Goal: Task Accomplishment & Management: Use online tool/utility

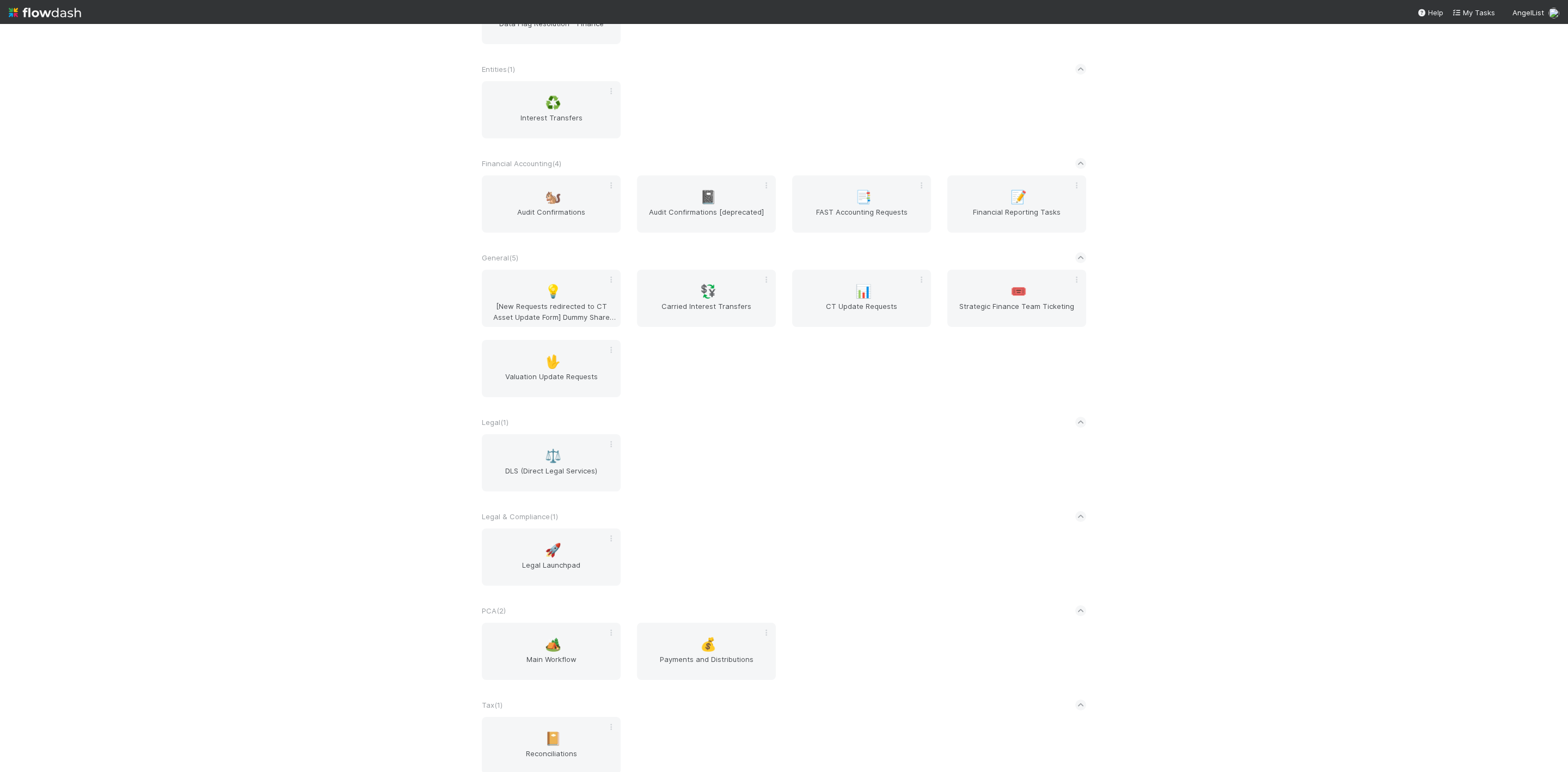
scroll to position [418, 0]
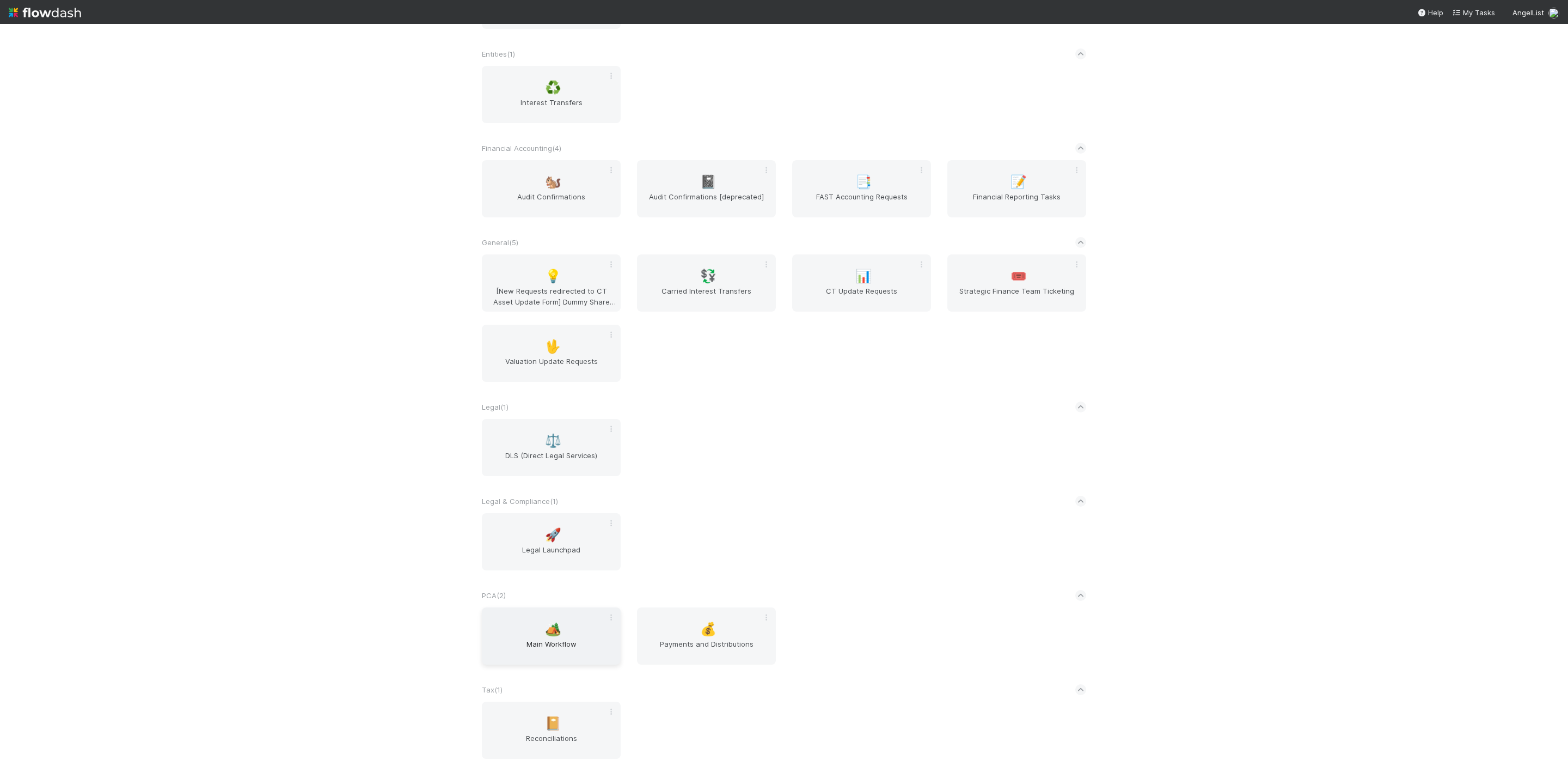
click at [546, 514] on span "Main Workflow" at bounding box center [551, 649] width 130 height 22
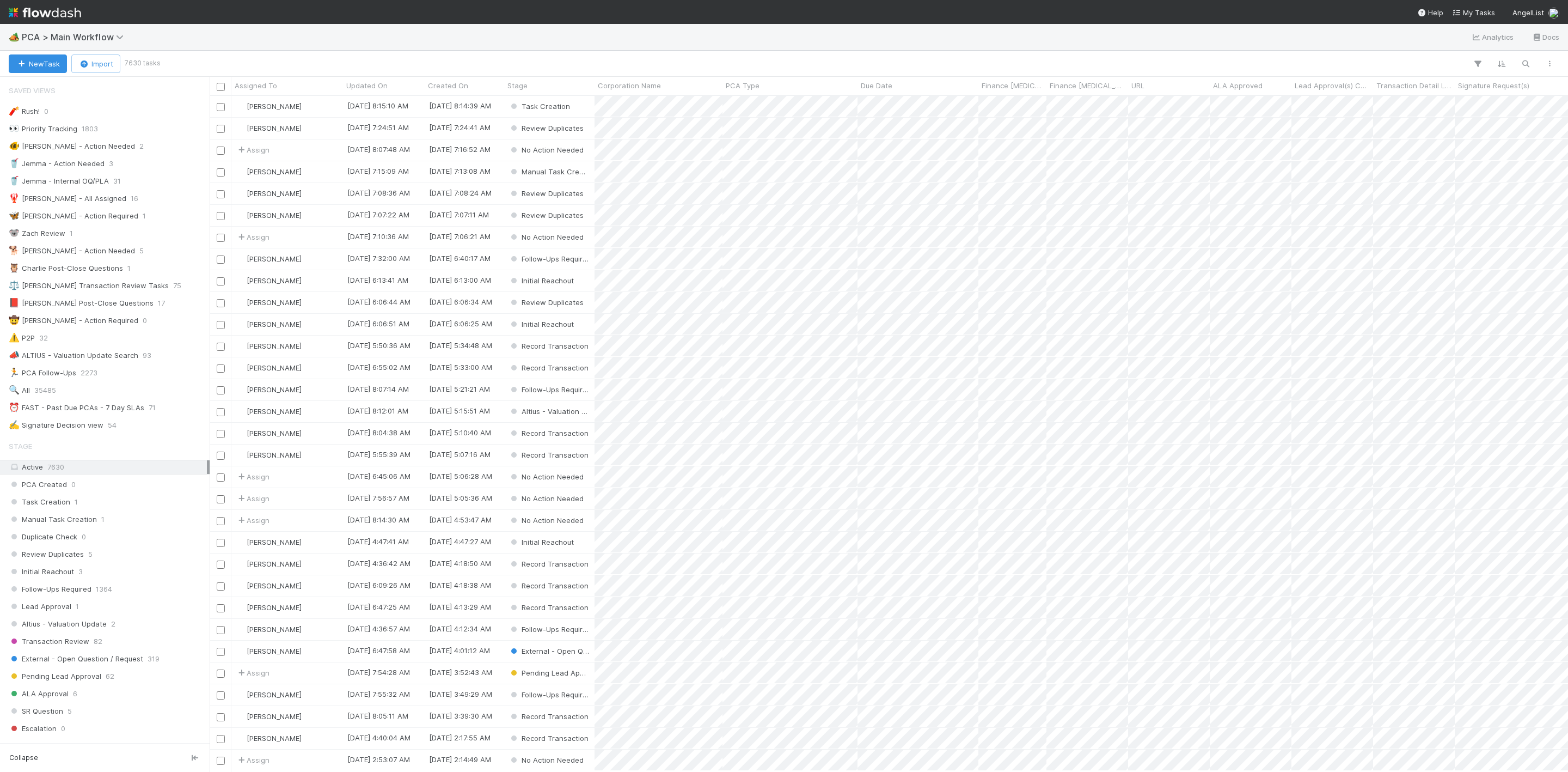
scroll to position [662, 1346]
click at [114, 413] on div "⏰ FAST - Past Due PCAs - 7 Day SLAs" at bounding box center [77, 407] width 136 height 14
click at [321, 170] on div "[PERSON_NAME]" at bounding box center [287, 172] width 112 height 21
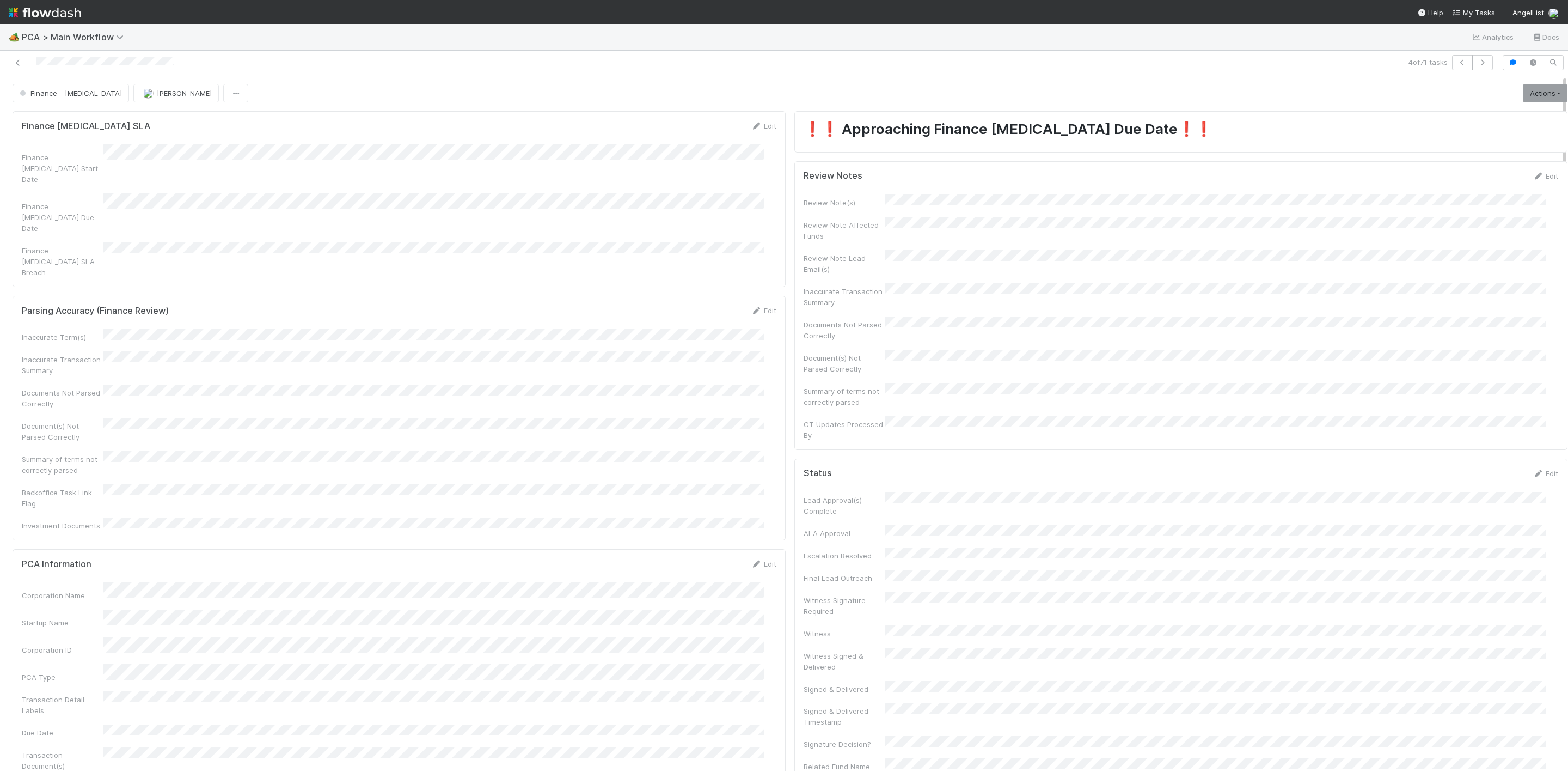
click at [1045, 234] on div at bounding box center [1568, 423] width 1 height 695
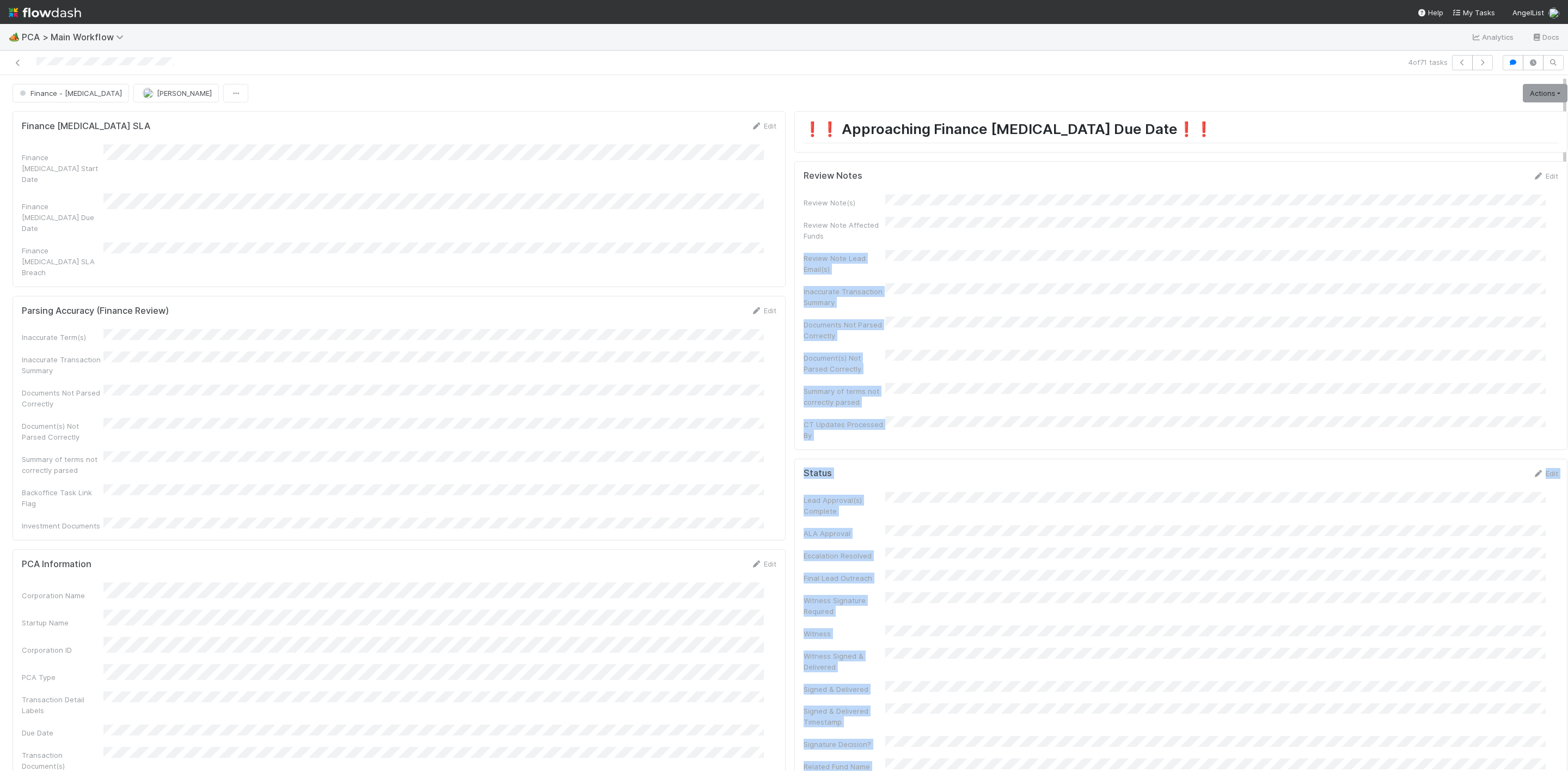
scroll to position [0, 3]
drag, startPoint x: 1548, startPoint y: 216, endPoint x: 1550, endPoint y: 242, distance: 26.1
click at [1045, 242] on div "Finance - [MEDICAL_DATA] [PERSON_NAME] Actions Finish Move to Post-Close Questi…" at bounding box center [784, 423] width 1568 height 695
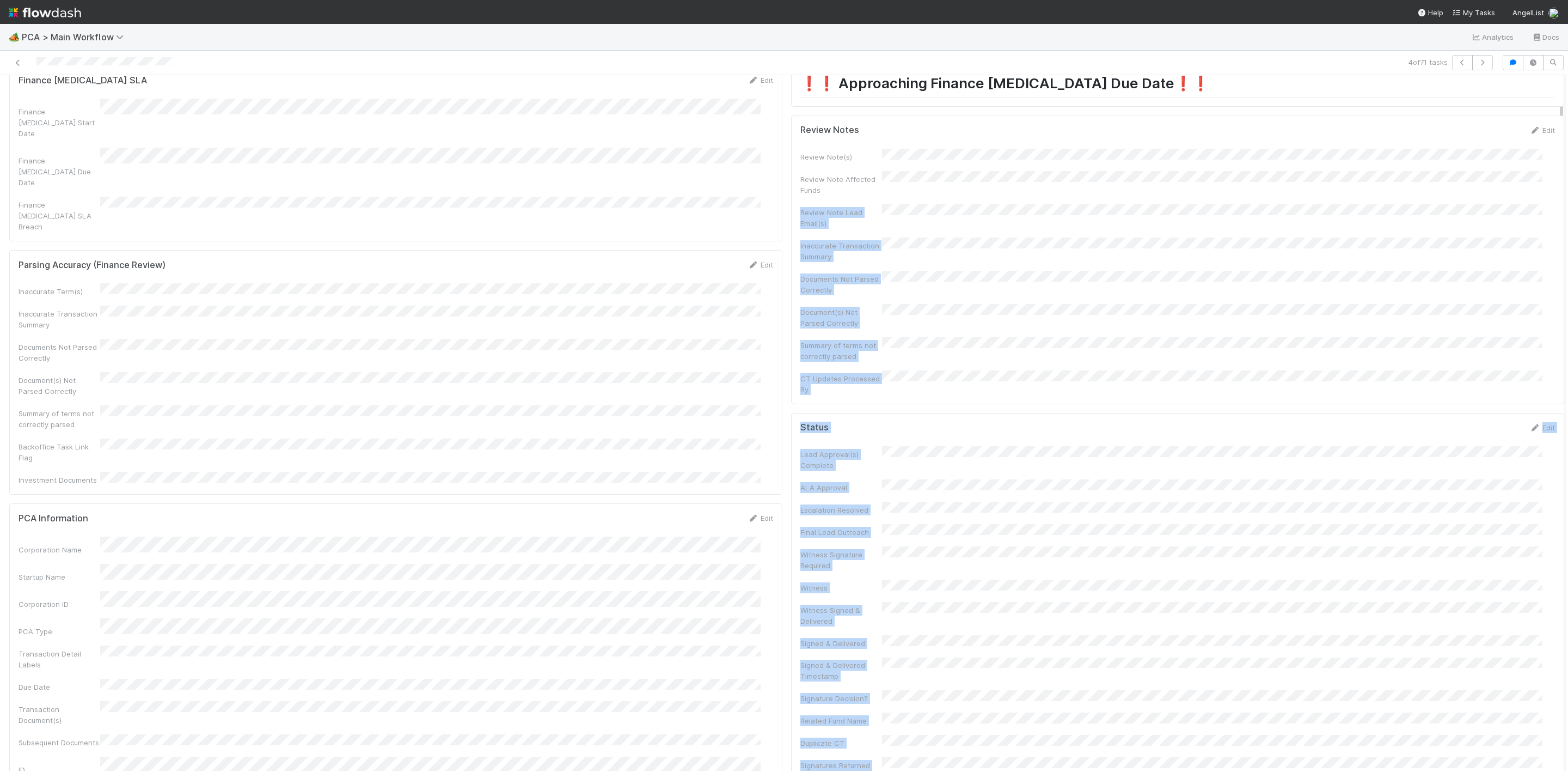
scroll to position [0, 0]
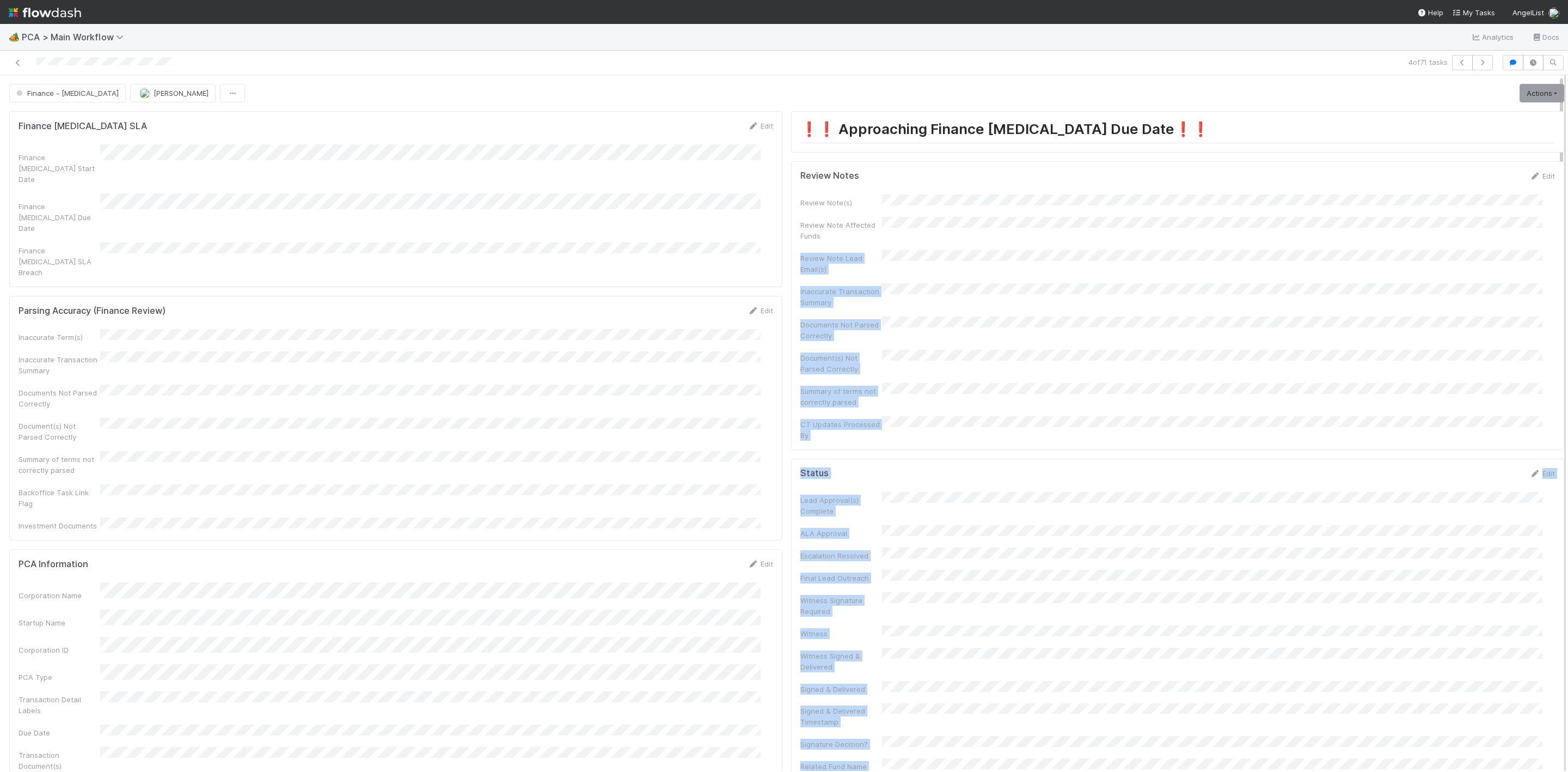
click at [1045, 208] on div at bounding box center [1564, 423] width 1 height 695
click at [1045, 214] on div at bounding box center [1564, 423] width 1 height 695
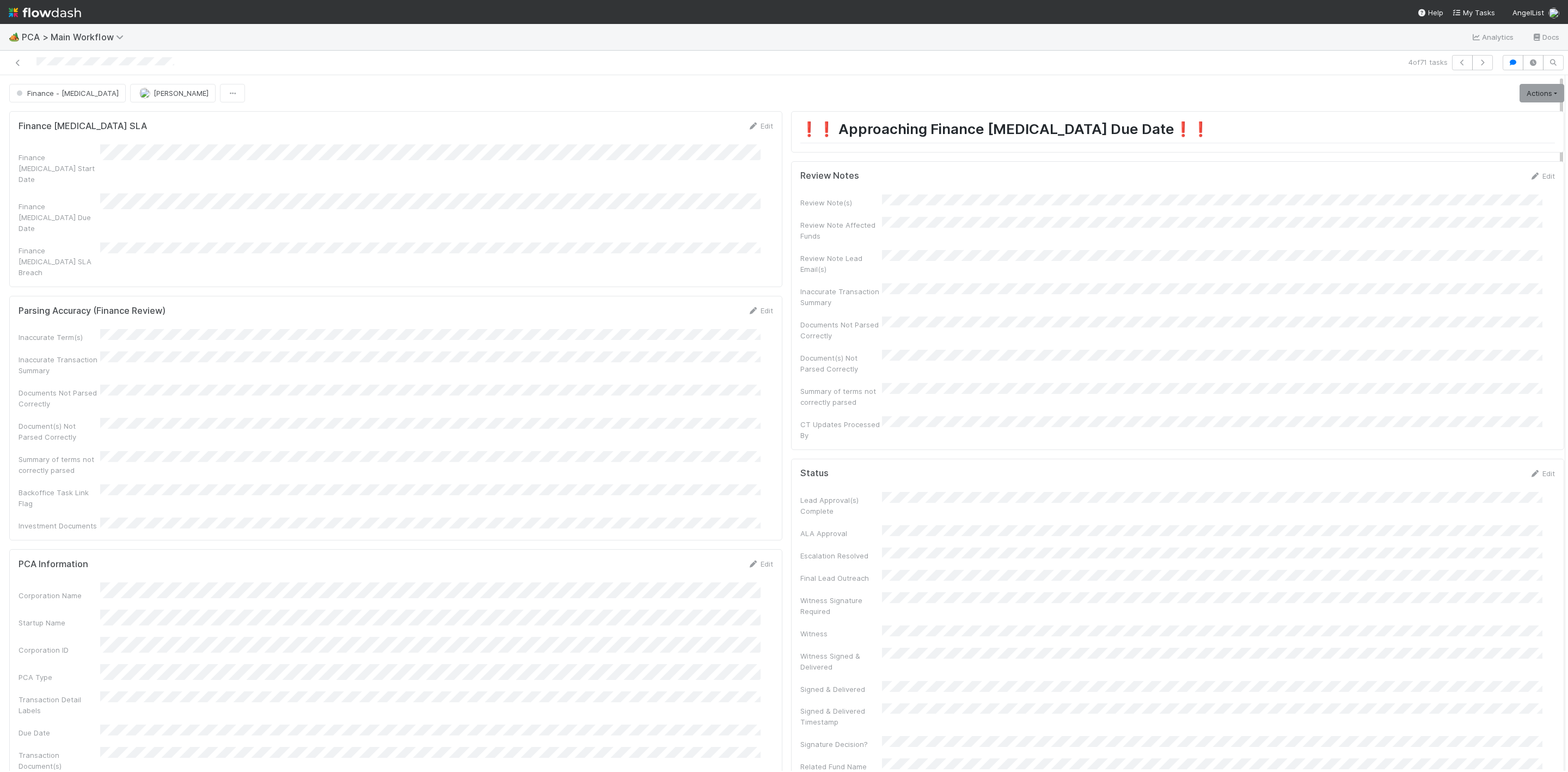
drag, startPoint x: 1547, startPoint y: 200, endPoint x: 1545, endPoint y: 254, distance: 54.0
drag, startPoint x: 1551, startPoint y: 219, endPoint x: 1545, endPoint y: 281, distance: 62.3
click at [1045, 281] on div "Finance - [MEDICAL_DATA] [PERSON_NAME] Actions Finish Move to Post-Close Questi…" at bounding box center [784, 423] width 1568 height 695
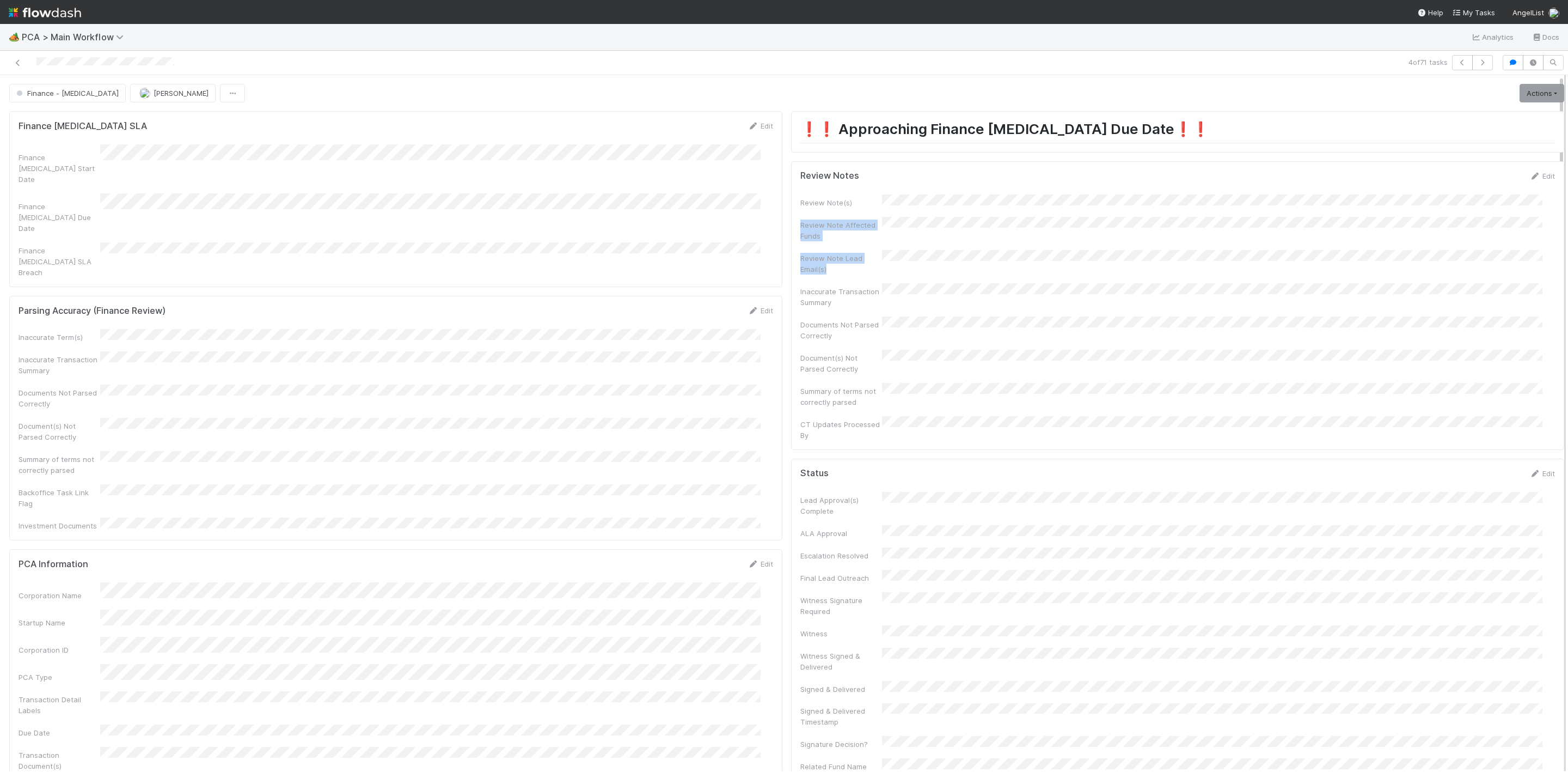
click at [1045, 218] on div at bounding box center [1564, 423] width 1 height 695
click at [1045, 223] on div at bounding box center [1564, 423] width 1 height 695
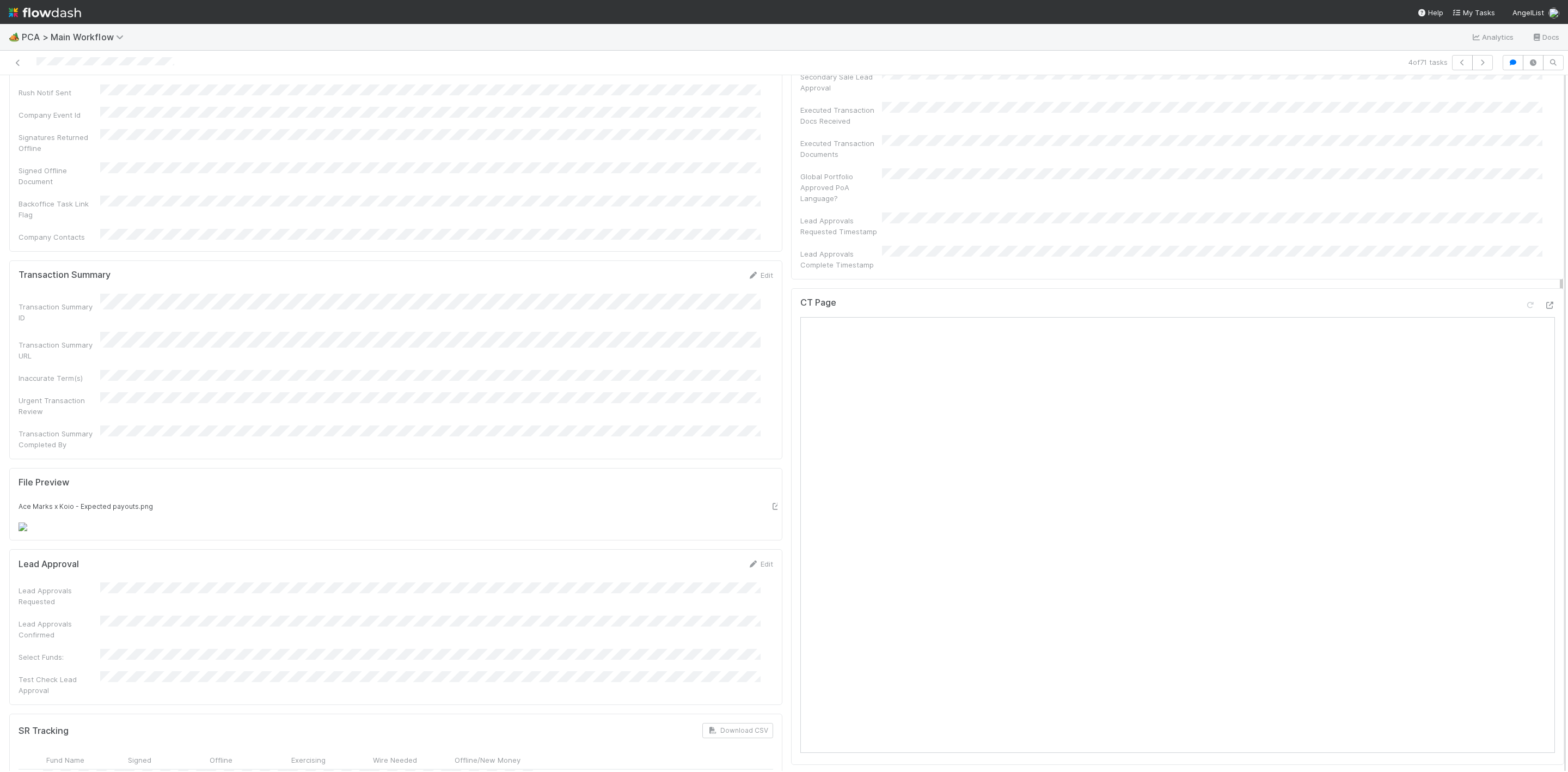
scroll to position [803, 0]
drag, startPoint x: 1549, startPoint y: 218, endPoint x: 1550, endPoint y: 391, distance: 173.0
click at [1045, 391] on div "Finance - [MEDICAL_DATA] [PERSON_NAME] Actions Finish Move to Post-Close Questi…" at bounding box center [784, 423] width 1568 height 695
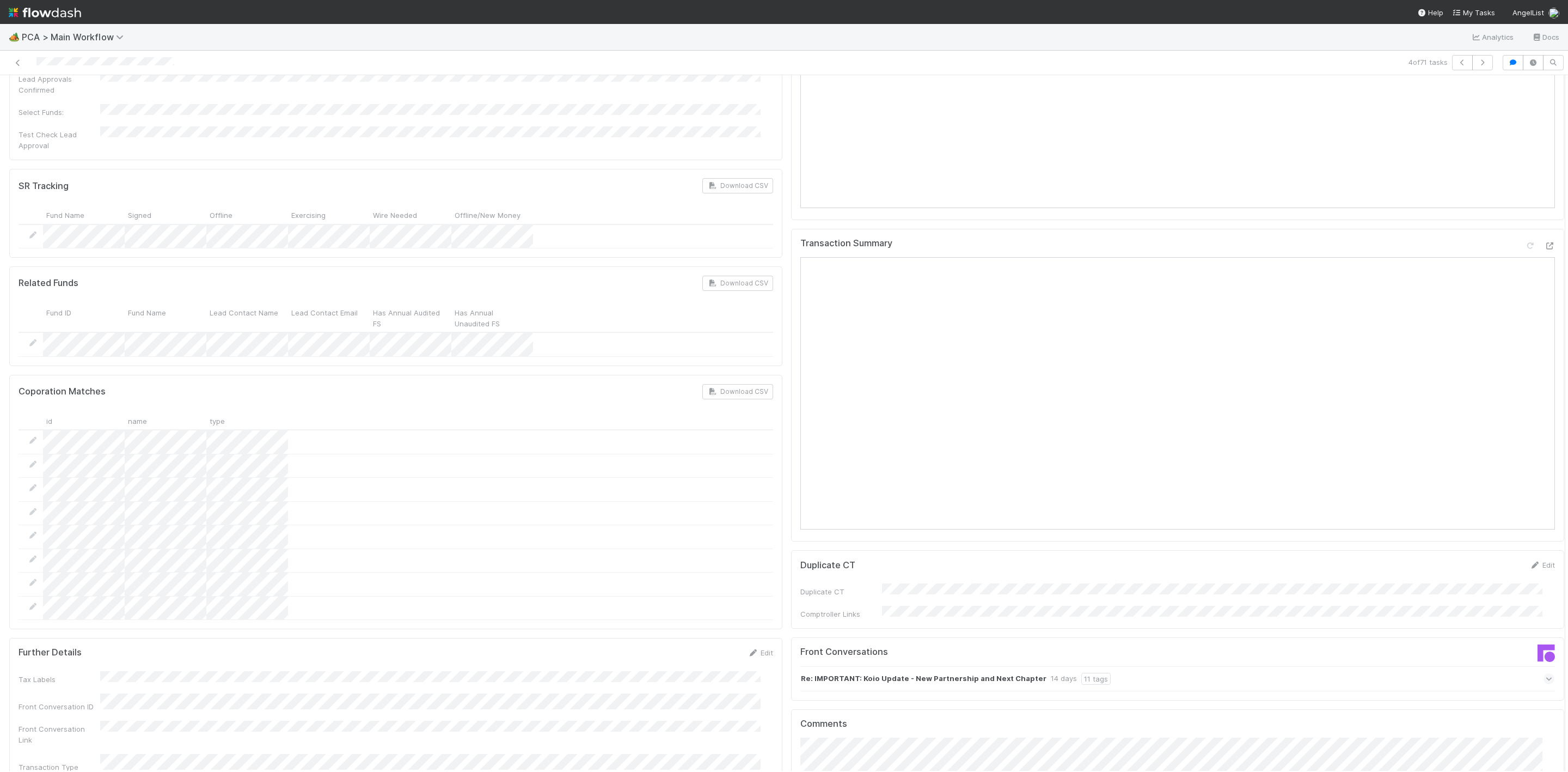
scroll to position [1341, 0]
drag, startPoint x: 1549, startPoint y: 394, endPoint x: 1600, endPoint y: 510, distance: 126.7
click at [1045, 510] on html "🏕️ PCA > Main Workflow Analytics Docs 4 of 71 tasks Finance - [MEDICAL_DATA] [P…" at bounding box center [784, 386] width 1568 height 772
drag, startPoint x: 1550, startPoint y: 379, endPoint x: 1551, endPoint y: 354, distance: 25.0
click at [1045, 353] on div "Finance - [MEDICAL_DATA] [PERSON_NAME] Actions Finish Move to Post-Close Questi…" at bounding box center [784, 423] width 1568 height 695
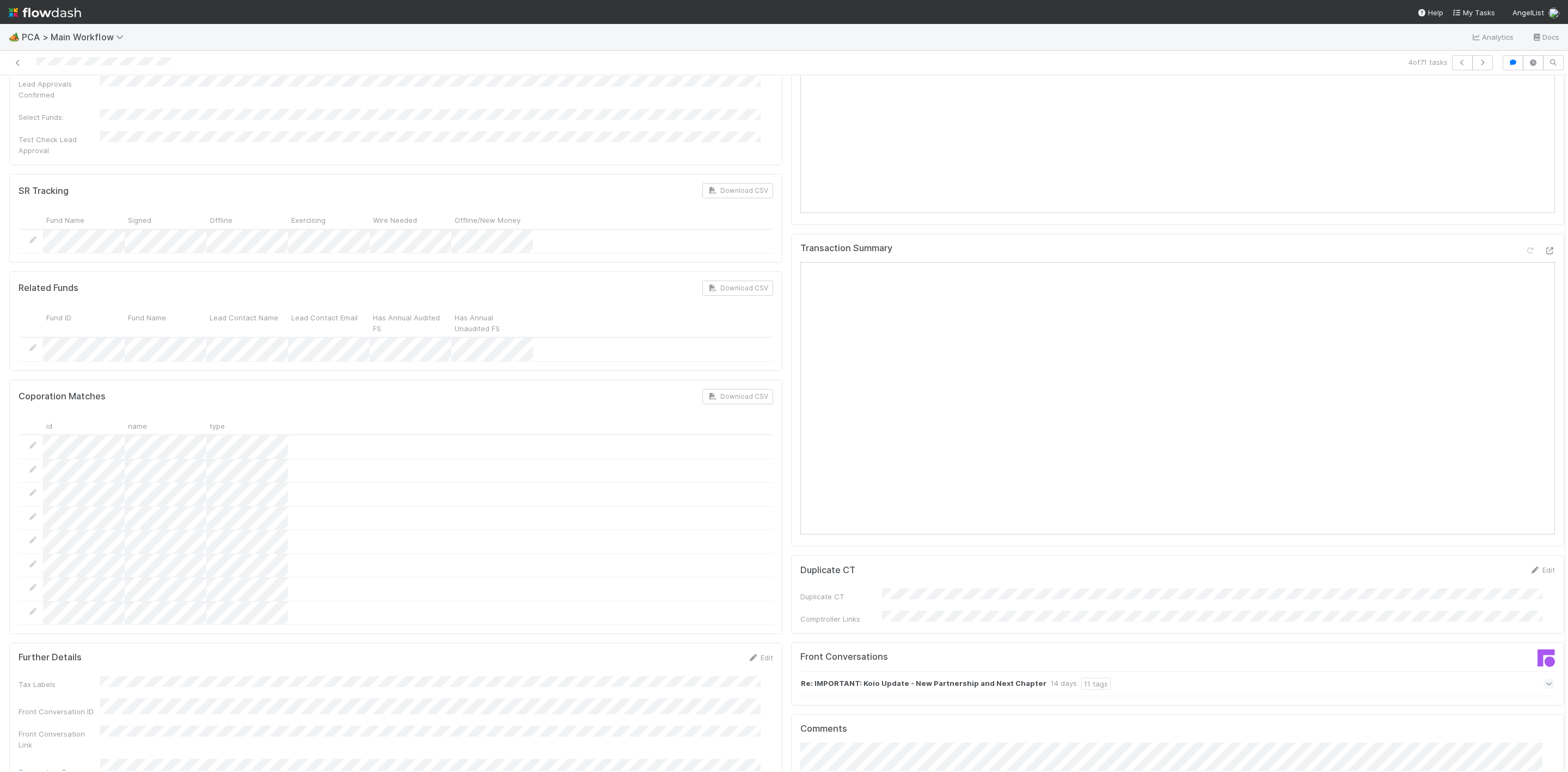
scroll to position [1048, 0]
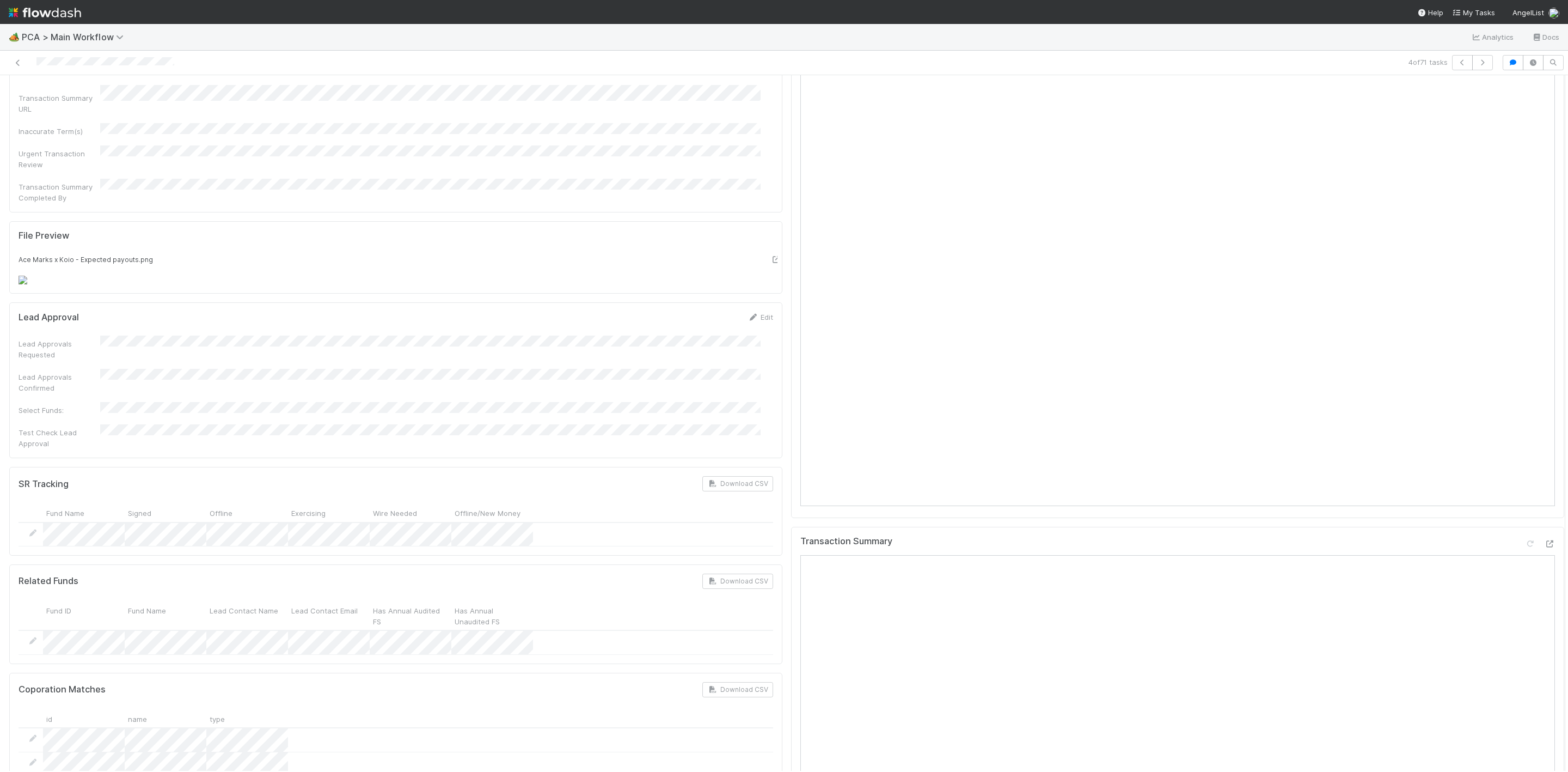
drag, startPoint x: 1548, startPoint y: 379, endPoint x: 1543, endPoint y: 316, distance: 63.2
click at [1045, 316] on div "Finance [MEDICAL_DATA] SLA Edit Finance [MEDICAL_DATA] Start Date Finance [MEDI…" at bounding box center [787, 604] width 1580 height 3090
click at [563, 254] on div "Ace Marks x Koio - Expected payouts.png" at bounding box center [400, 269] width 763 height 31
click at [219, 230] on div "File Preview" at bounding box center [397, 242] width 775 height 24
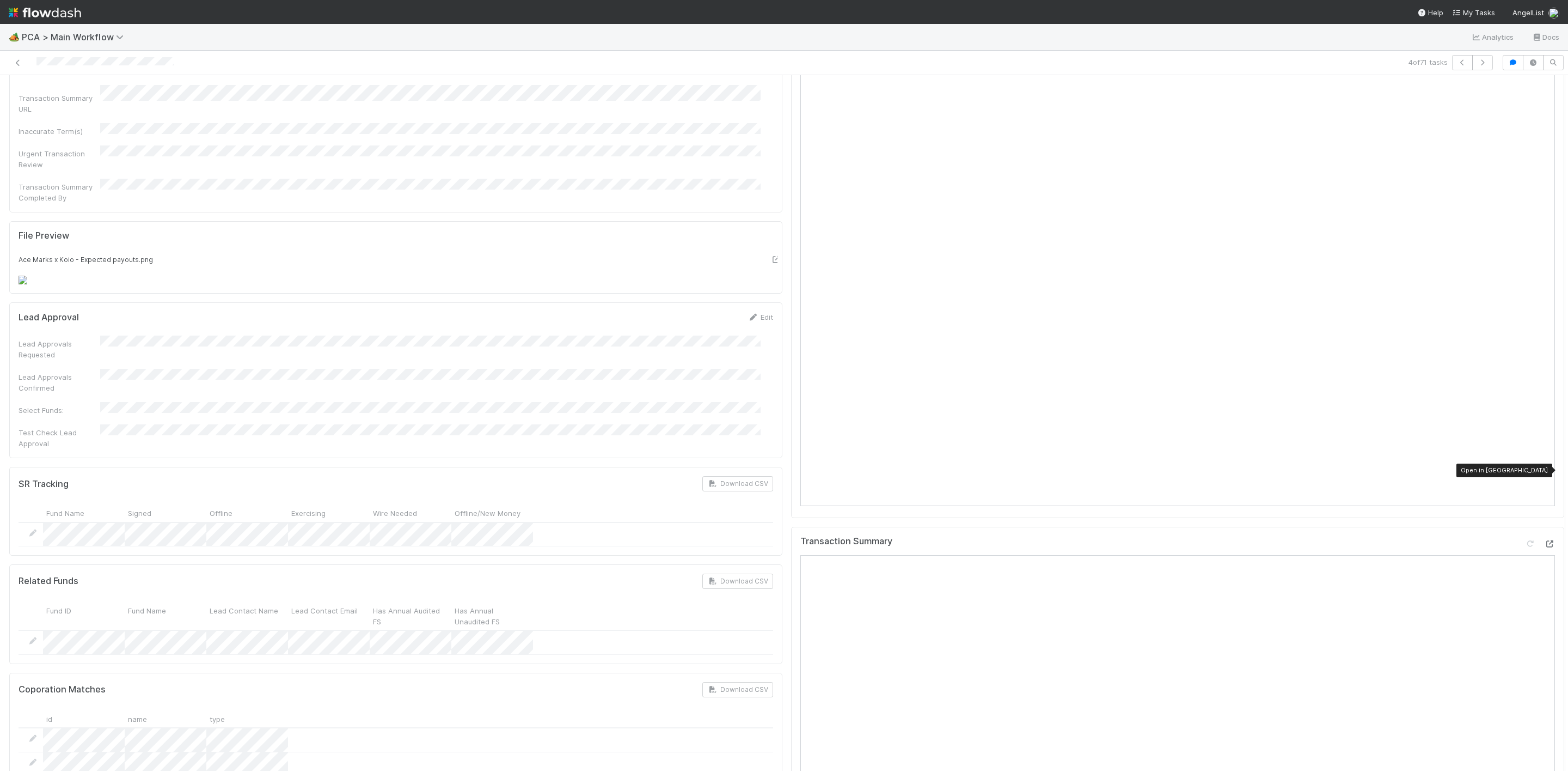
click at [1045, 514] on icon at bounding box center [1549, 544] width 11 height 7
